Goal: Feedback & Contribution: Leave review/rating

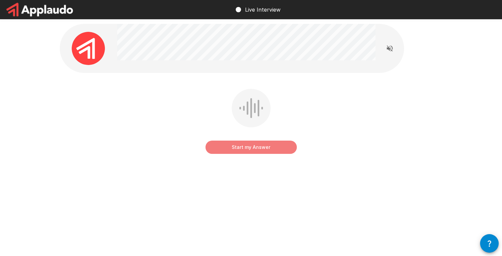
click at [247, 149] on button "Start my Answer" at bounding box center [250, 147] width 91 height 13
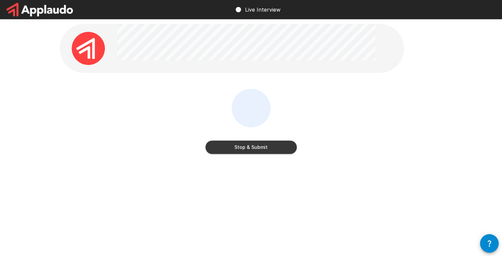
click at [247, 149] on button "Stop & Submit" at bounding box center [250, 147] width 91 height 13
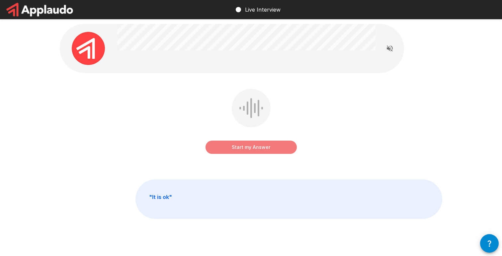
click at [247, 149] on button "Start my Answer" at bounding box center [250, 147] width 91 height 13
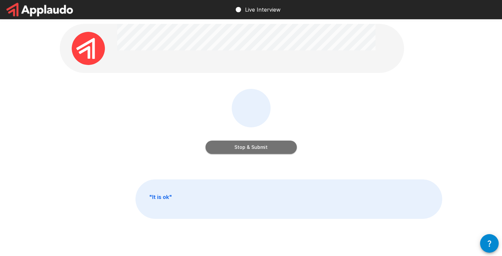
click at [247, 149] on button "Stop & Submit" at bounding box center [250, 147] width 91 height 13
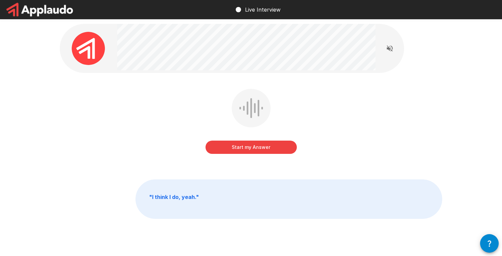
click at [247, 149] on button "Start my Answer" at bounding box center [250, 147] width 91 height 13
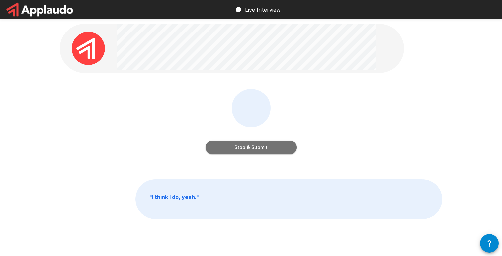
click at [247, 149] on button "Stop & Submit" at bounding box center [250, 147] width 91 height 13
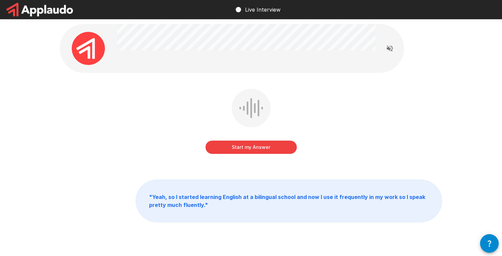
click at [247, 149] on button "Start my Answer" at bounding box center [250, 147] width 91 height 13
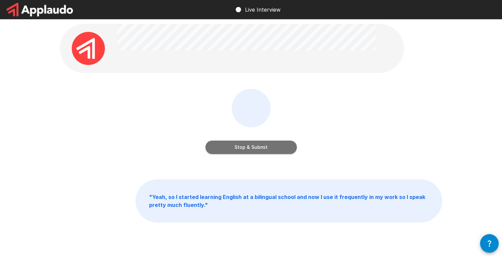
click at [247, 149] on button "Stop & Submit" at bounding box center [250, 147] width 91 height 13
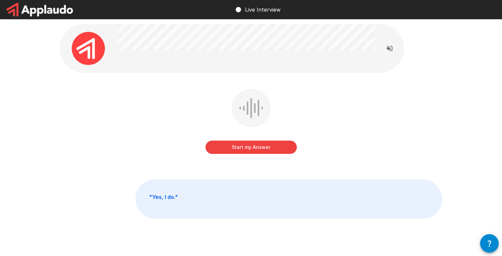
click at [268, 145] on button "Start my Answer" at bounding box center [250, 147] width 91 height 13
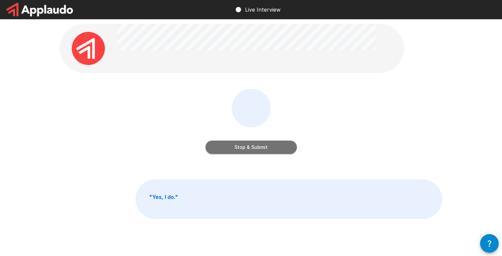
click at [282, 144] on button "Stop & Submit" at bounding box center [250, 147] width 91 height 13
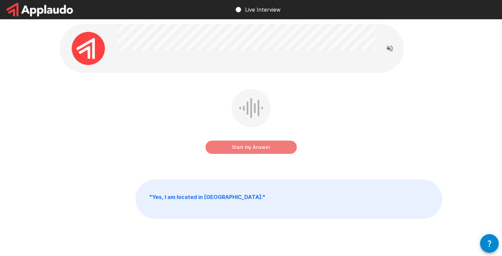
click at [278, 148] on button "Start my Answer" at bounding box center [250, 147] width 91 height 13
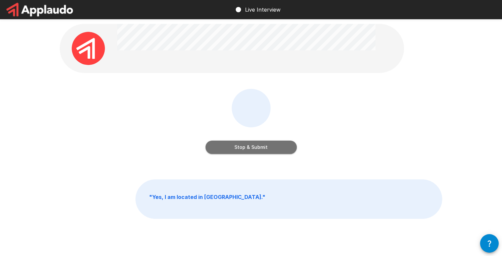
click at [268, 148] on button "Stop & Submit" at bounding box center [250, 147] width 91 height 13
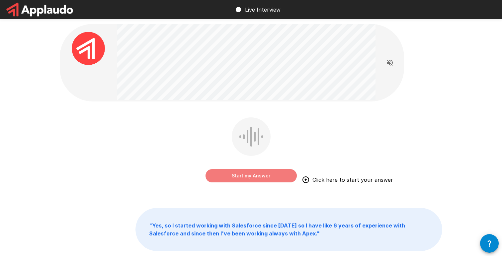
click at [269, 179] on button "Start my Answer" at bounding box center [250, 175] width 91 height 13
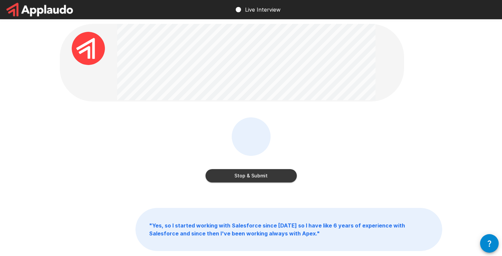
click at [269, 179] on button "Stop & Submit" at bounding box center [250, 175] width 91 height 13
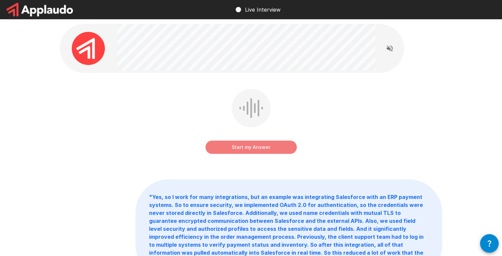
click at [249, 145] on button "Start my Answer" at bounding box center [250, 147] width 91 height 13
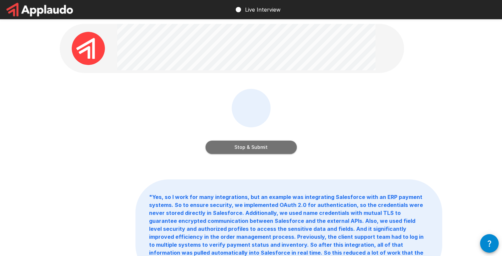
click at [248, 149] on button "Stop & Submit" at bounding box center [250, 147] width 91 height 13
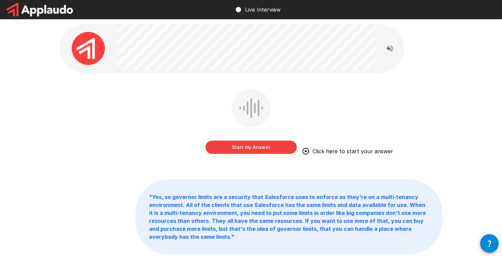
click at [248, 146] on button "Start my Answer" at bounding box center [250, 147] width 91 height 13
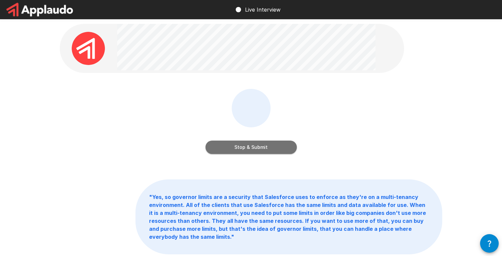
click at [231, 146] on button "Stop & Submit" at bounding box center [250, 147] width 91 height 13
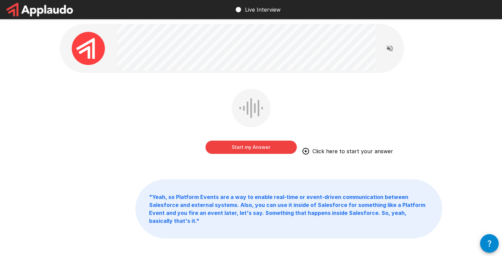
click at [231, 146] on button "Start my Answer" at bounding box center [250, 147] width 91 height 13
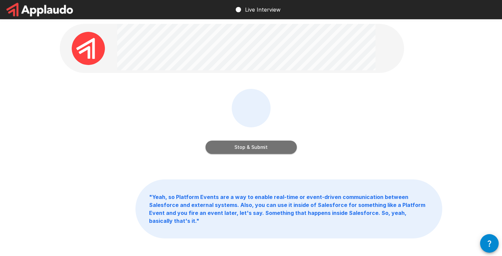
click at [233, 147] on button "Stop & Submit" at bounding box center [250, 147] width 91 height 13
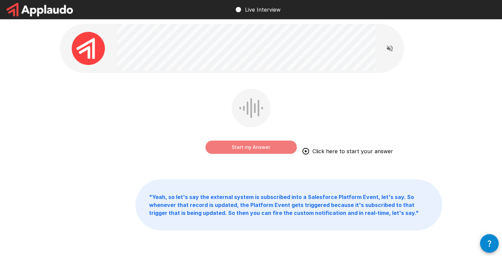
click at [236, 147] on button "Start my Answer" at bounding box center [250, 147] width 91 height 13
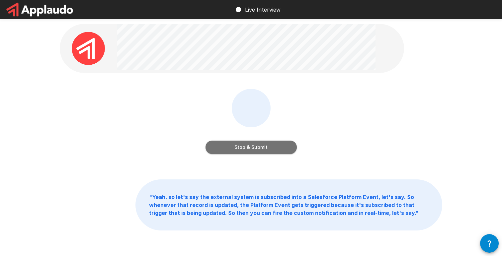
click at [242, 147] on button "Stop & Submit" at bounding box center [250, 147] width 91 height 13
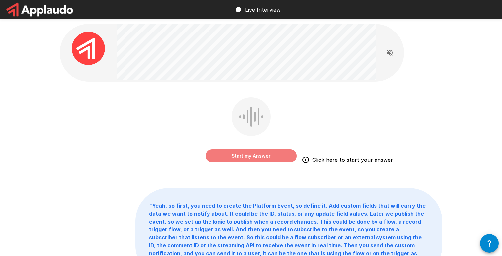
click at [225, 155] on button "Start my Answer" at bounding box center [250, 155] width 91 height 13
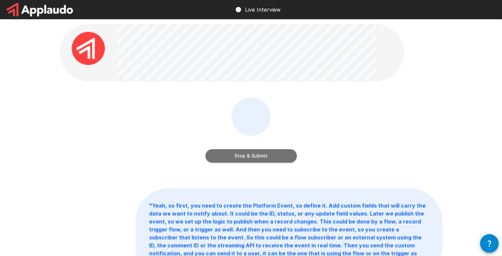
click at [233, 158] on button "Stop & Submit" at bounding box center [250, 155] width 91 height 13
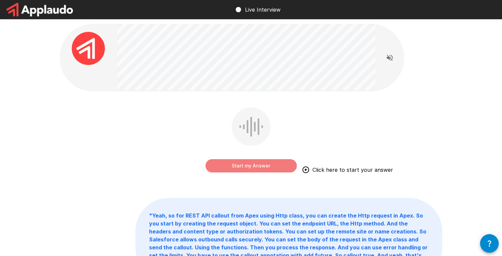
click at [244, 169] on button "Start my Answer" at bounding box center [250, 165] width 91 height 13
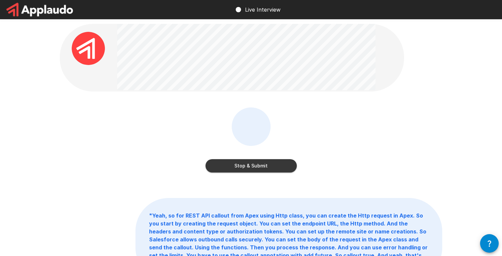
click at [217, 166] on button "Stop & Submit" at bounding box center [250, 165] width 91 height 13
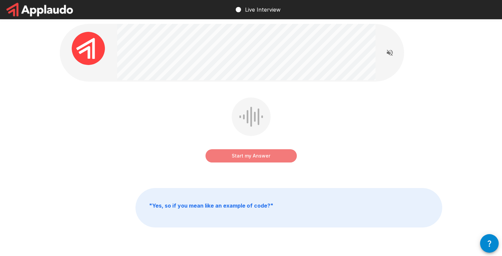
click at [229, 159] on button "Start my Answer" at bounding box center [250, 155] width 91 height 13
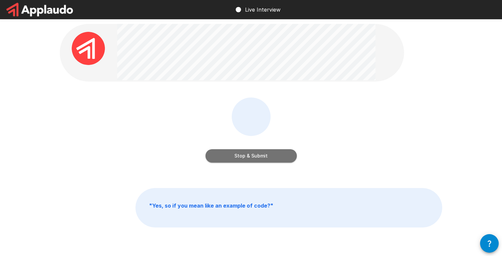
click at [229, 154] on button "Stop & Submit" at bounding box center [250, 155] width 91 height 13
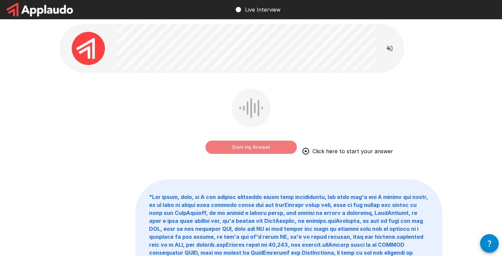
click at [237, 150] on button "Start my Answer" at bounding box center [250, 147] width 91 height 13
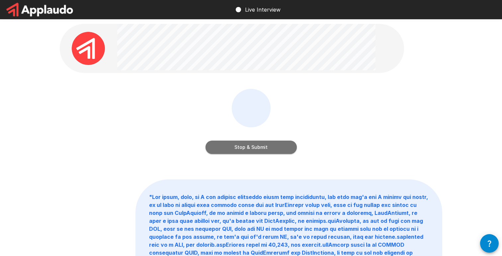
click at [244, 147] on button "Stop & Submit" at bounding box center [250, 147] width 91 height 13
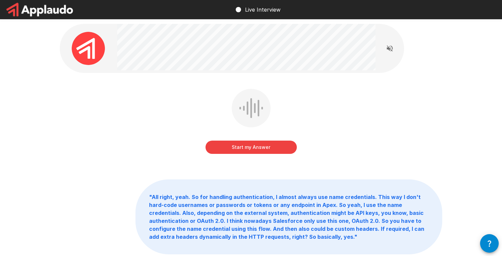
click at [230, 144] on button "Start my Answer" at bounding box center [250, 147] width 91 height 13
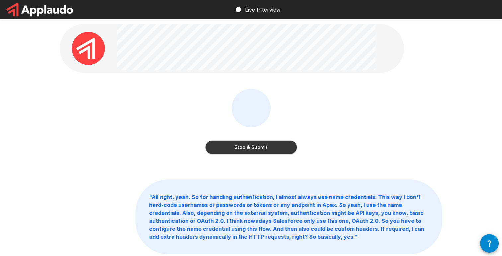
click at [233, 148] on button "Stop & Submit" at bounding box center [250, 147] width 91 height 13
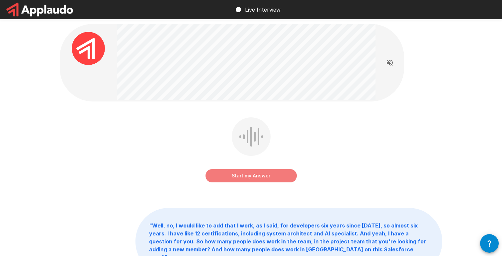
click at [233, 181] on button "Start my Answer" at bounding box center [250, 175] width 91 height 13
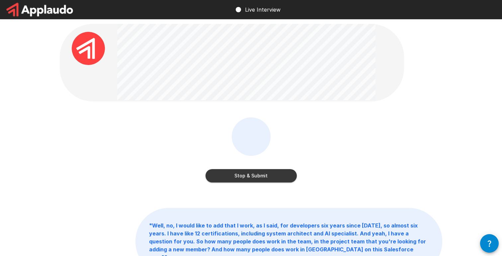
click at [236, 179] on button "Stop & Submit" at bounding box center [250, 175] width 91 height 13
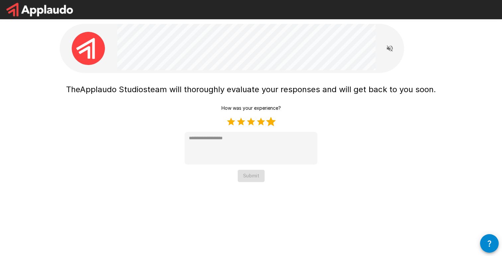
click at [273, 120] on label "5 Stars" at bounding box center [271, 122] width 10 height 10
type textarea "*"
click at [247, 182] on button "Submit" at bounding box center [251, 176] width 27 height 12
